Goal: Task Accomplishment & Management: Manage account settings

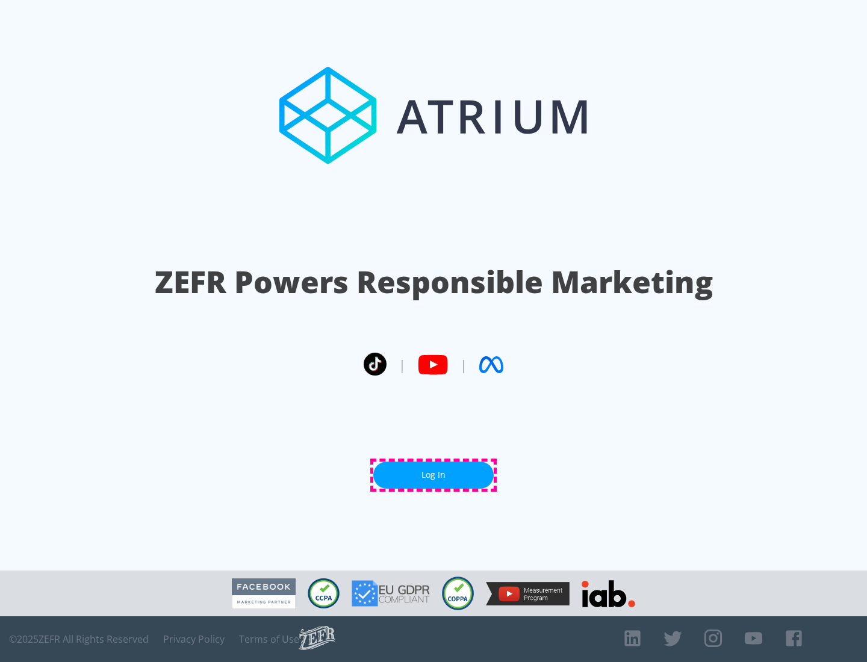
click at [433, 475] on link "Log In" at bounding box center [433, 475] width 120 height 27
